Goal: Task Accomplishment & Management: Complete application form

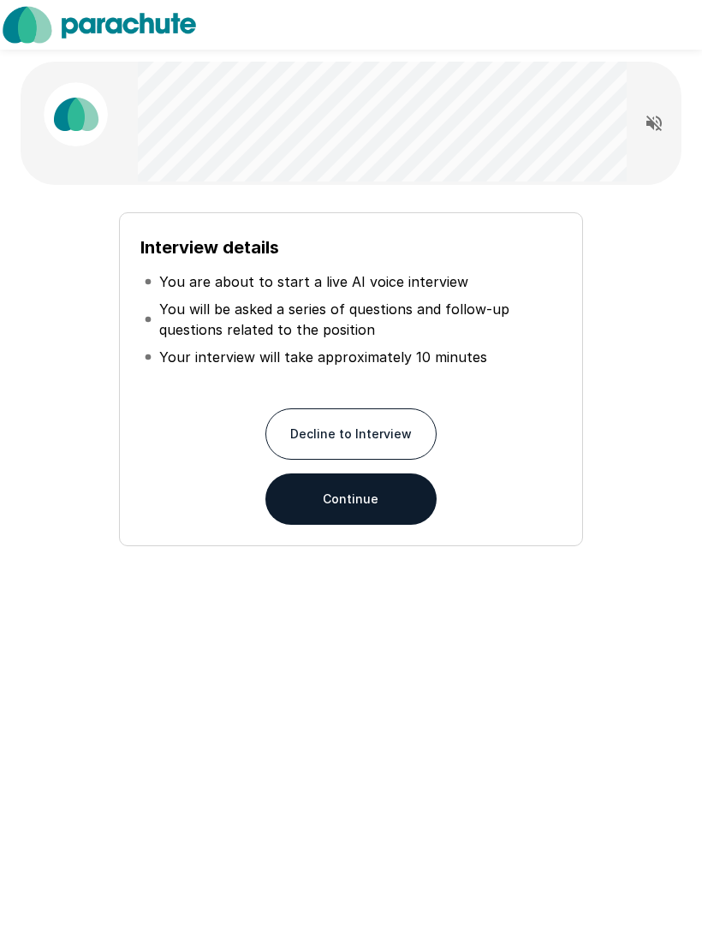
click at [342, 496] on button "Continue" at bounding box center [350, 498] width 171 height 51
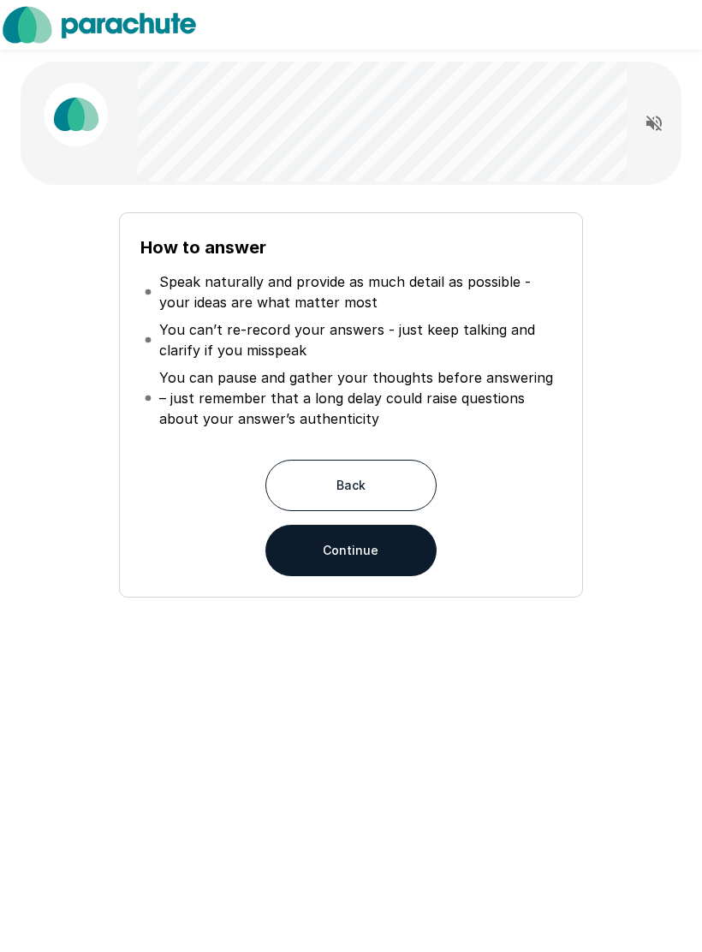
click at [360, 551] on button "Continue" at bounding box center [350, 550] width 171 height 51
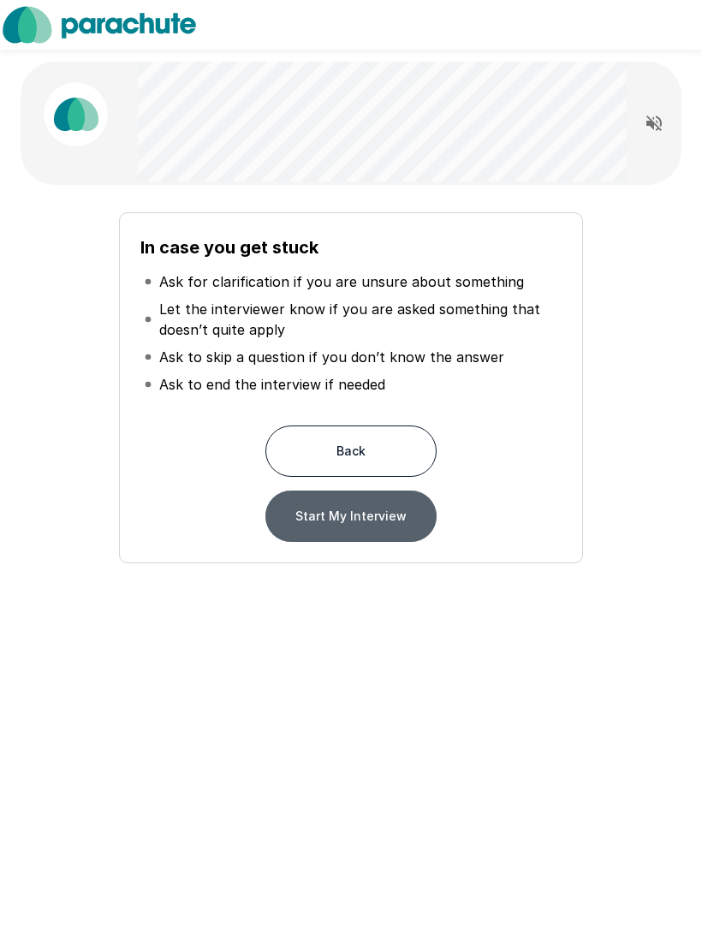
click at [354, 523] on button "Start My Interview" at bounding box center [350, 516] width 171 height 51
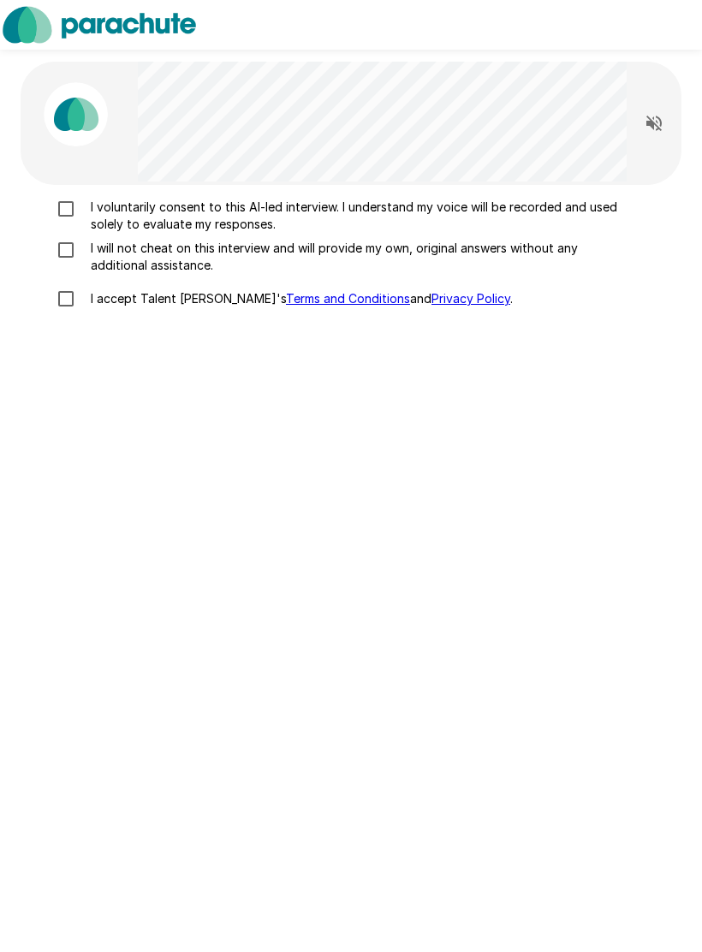
click at [633, 129] on div at bounding box center [654, 123] width 55 height 82
click at [657, 125] on icon "Read questions aloud" at bounding box center [654, 123] width 21 height 21
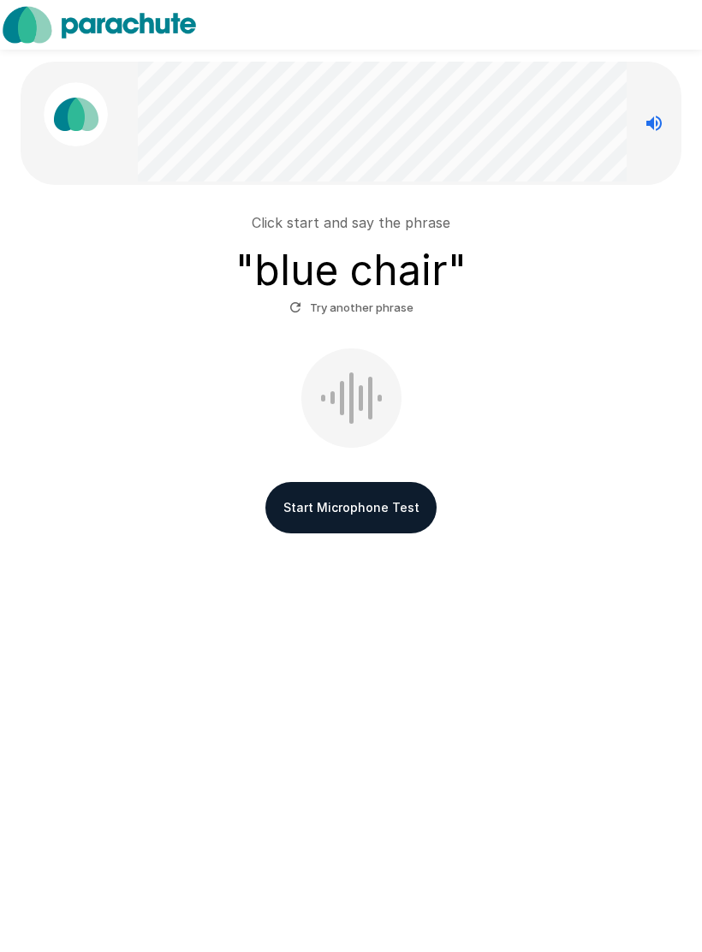
click at [338, 506] on button "Start Microphone Test" at bounding box center [350, 507] width 171 height 51
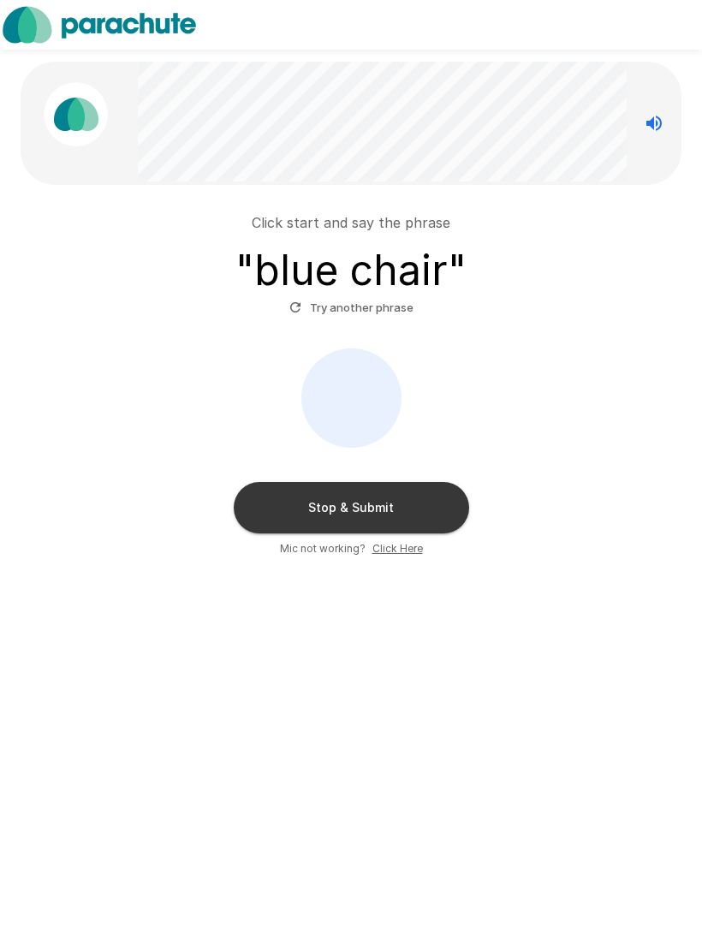
click at [371, 510] on button "Stop & Submit" at bounding box center [351, 507] width 235 height 51
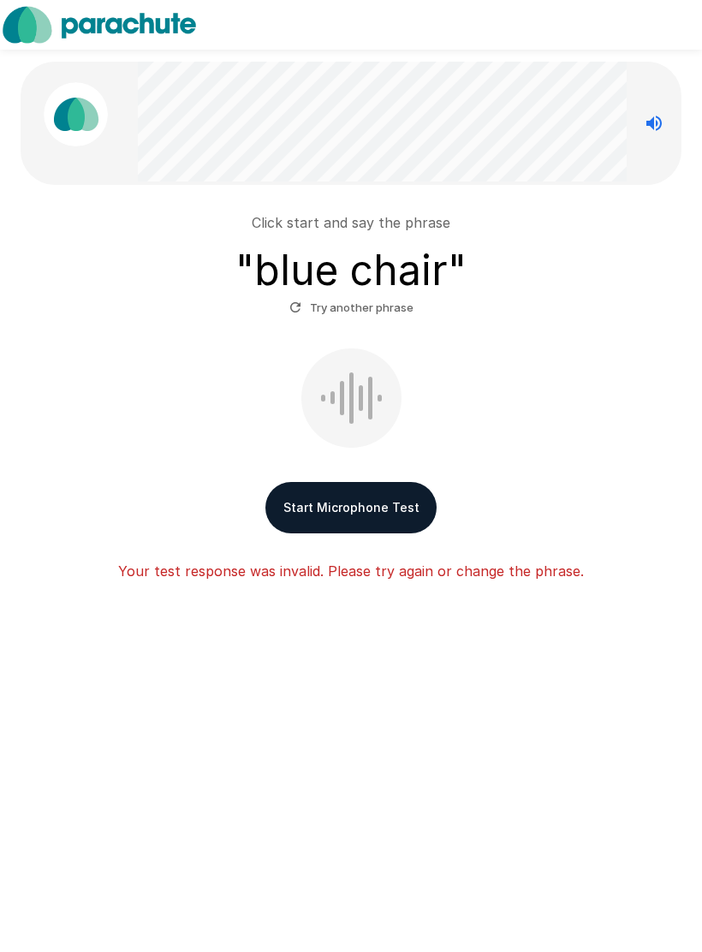
click at [349, 490] on button "Start Microphone Test" at bounding box center [350, 507] width 171 height 51
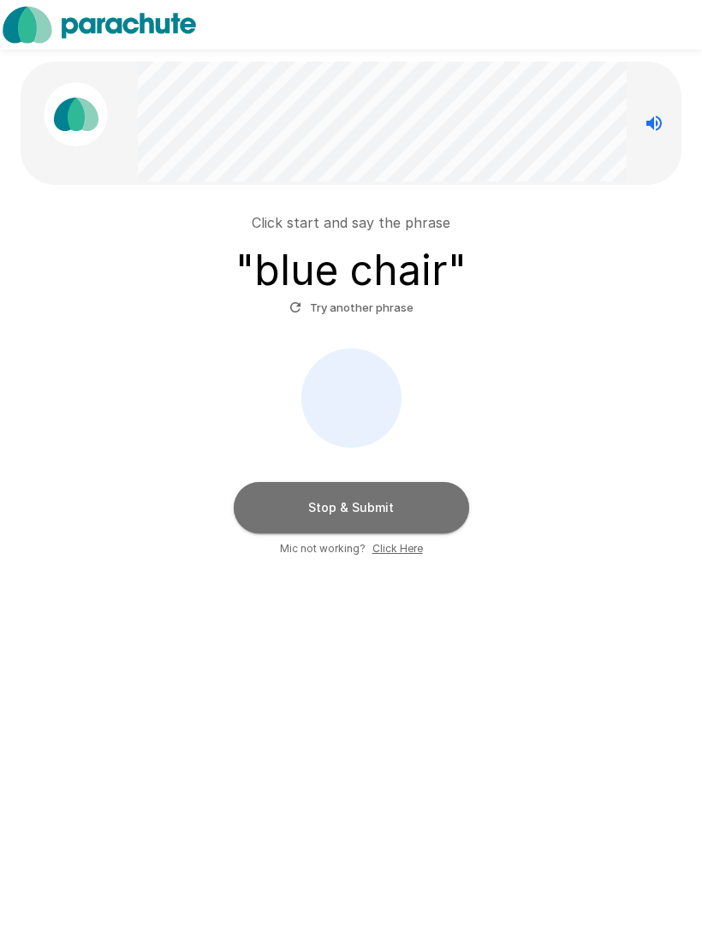
click at [407, 502] on button "Stop & Submit" at bounding box center [351, 507] width 235 height 51
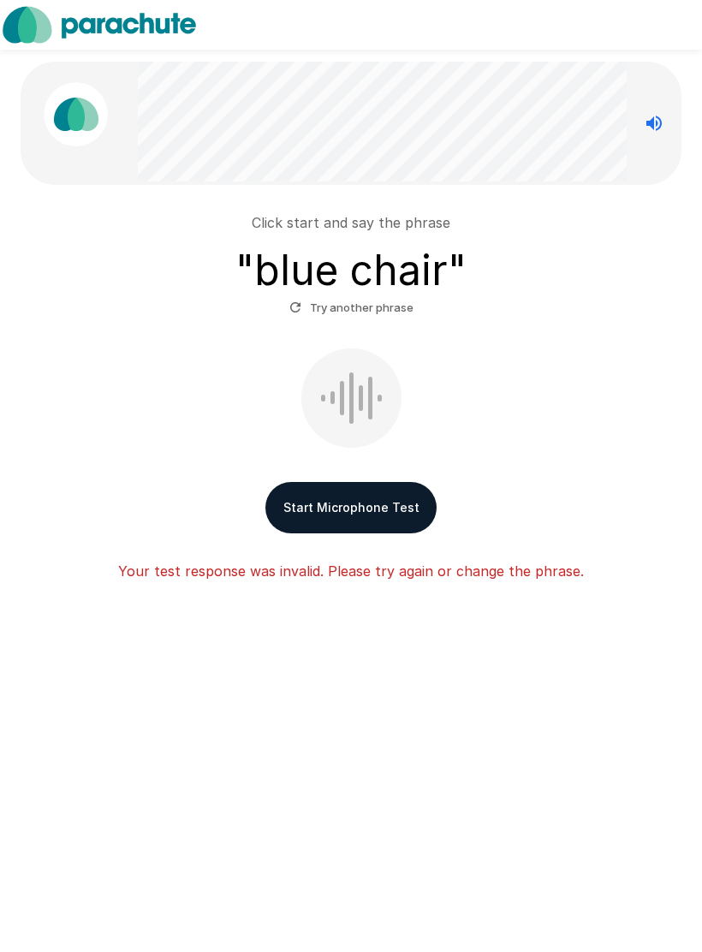
click at [347, 507] on button "Start Microphone Test" at bounding box center [350, 507] width 171 height 51
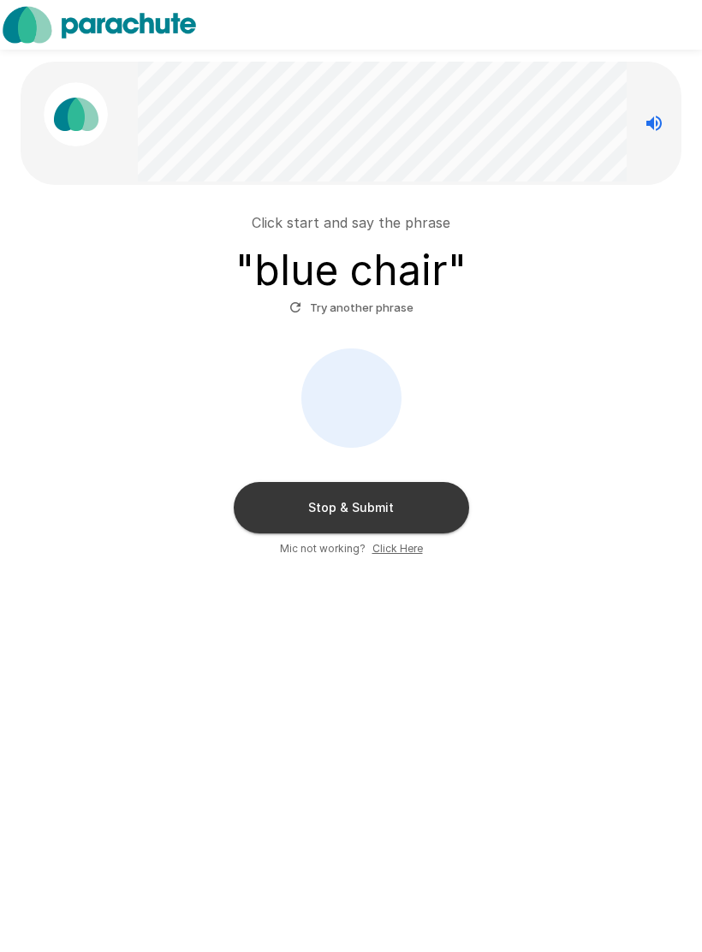
click at [394, 552] on u "Click Here" at bounding box center [397, 548] width 51 height 13
